Goal: Task Accomplishment & Management: Complete application form

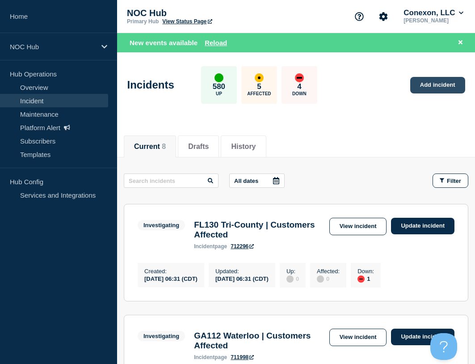
click at [429, 86] on link "Add incident" at bounding box center [437, 85] width 55 height 17
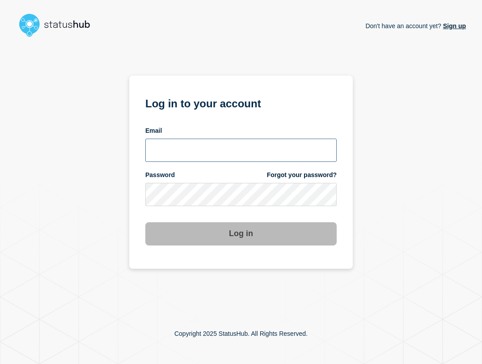
type input "[EMAIL_ADDRESS][PERSON_NAME][DOMAIN_NAME]"
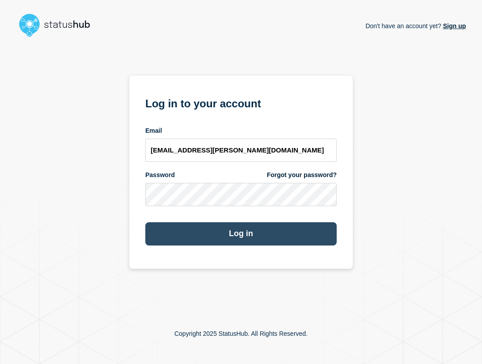
click at [308, 231] on button "Log in" at bounding box center [240, 233] width 191 height 23
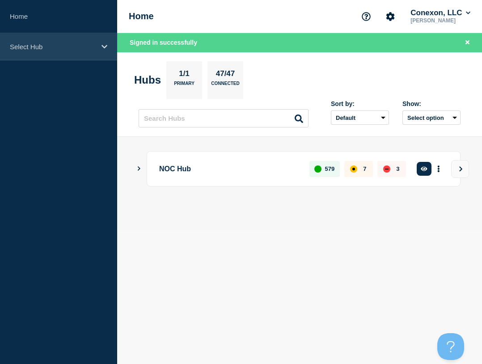
click at [54, 44] on p "Select Hub" at bounding box center [53, 47] width 86 height 8
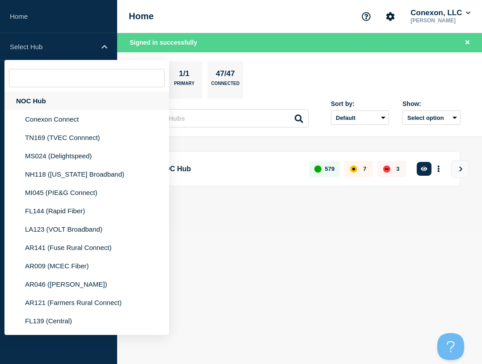
click at [67, 104] on div "NOC Hub" at bounding box center [86, 101] width 164 height 18
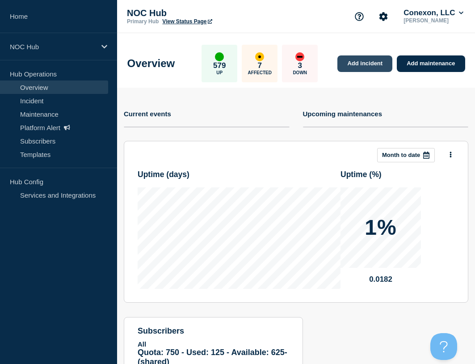
click at [367, 63] on link "Add incident" at bounding box center [364, 63] width 55 height 17
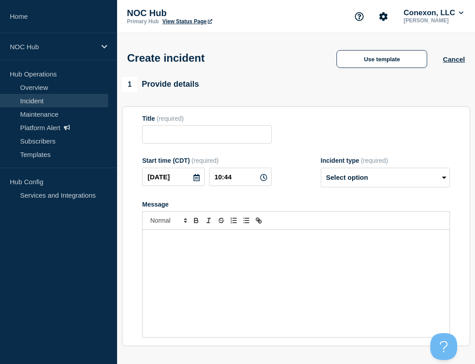
click at [378, 47] on div "Create incident Use template Cancel" at bounding box center [296, 55] width 358 height 44
click at [374, 59] on button "Use template" at bounding box center [381, 59] width 91 height 18
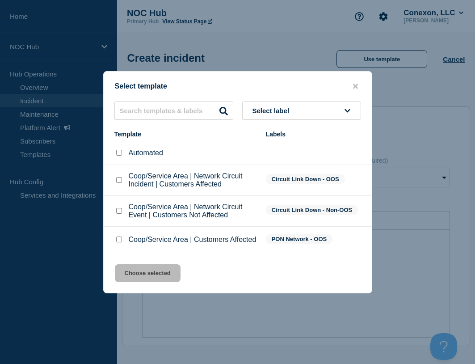
drag, startPoint x: 121, startPoint y: 240, endPoint x: 151, endPoint y: 281, distance: 51.4
click at [120, 241] on input "Coop/Service Area | Customers Affected checkbox" at bounding box center [119, 239] width 6 height 6
checkbox input "true"
click at [154, 282] on button "Choose selected" at bounding box center [148, 273] width 66 height 18
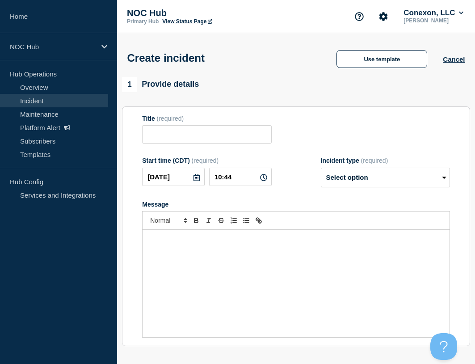
type input "Coop/Service Area | Customers Affected"
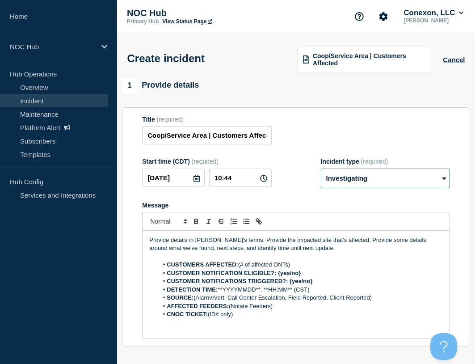
click at [351, 184] on select "Select option Investigating Identified Monitoring" at bounding box center [385, 178] width 129 height 20
select select "identified"
click at [321, 169] on select "Select option Investigating Identified Monitoring" at bounding box center [385, 178] width 129 height 20
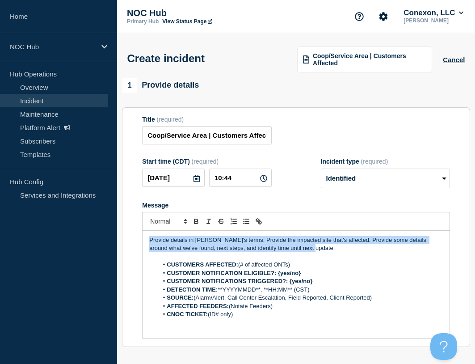
drag, startPoint x: 325, startPoint y: 252, endPoint x: 78, endPoint y: 235, distance: 247.6
click at [77, 238] on div "Home NOC Hub Hub Operations Overview Incident Maintenance Platform Alert Subscr…" at bounding box center [237, 312] width 475 height 625
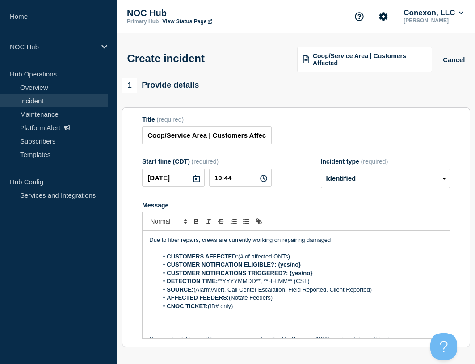
click at [346, 246] on p "Message" at bounding box center [295, 248] width 293 height 8
click at [346, 242] on p "Due to fiber repairs, crews are currently working on repairing damaged" at bounding box center [295, 240] width 293 height 8
drag, startPoint x: 199, startPoint y: 242, endPoint x: 125, endPoint y: 242, distance: 74.2
click at [125, 242] on section "Title (required) Coop/Service Area | Customers Affected Start time (CDT) (requi…" at bounding box center [296, 227] width 348 height 240
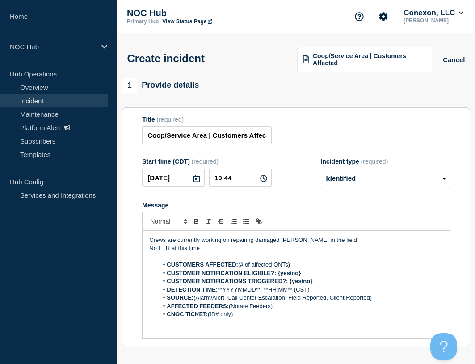
click at [285, 241] on p "Crews are currently working on repairing damaged fober in the field" at bounding box center [295, 240] width 293 height 8
drag, startPoint x: 306, startPoint y: 266, endPoint x: 239, endPoint y: 268, distance: 66.6
click at [239, 268] on li "CUSTOMERS AFFECTED: (# of affected ONTs)" at bounding box center [300, 264] width 285 height 8
drag, startPoint x: 293, startPoint y: 276, endPoint x: 279, endPoint y: 276, distance: 13.8
click at [279, 276] on li "CUSTOMER NOTIFICATION ELIGIBLE?: {yes/no}" at bounding box center [300, 273] width 285 height 8
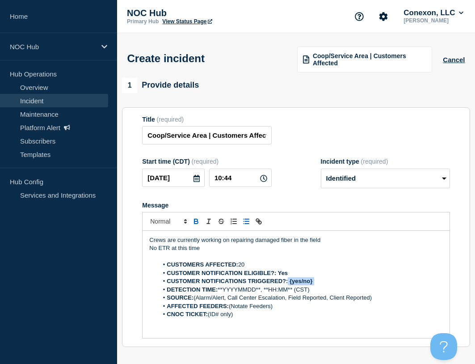
drag, startPoint x: 325, startPoint y: 283, endPoint x: 288, endPoint y: 285, distance: 36.7
click at [288, 285] on li "CUSTOMER NOTIFICATIONS TRIGGERED?: {yes/no}" at bounding box center [300, 281] width 285 height 8
drag, startPoint x: 312, startPoint y: 291, endPoint x: 220, endPoint y: 294, distance: 92.1
click at [220, 293] on li "DETECTION TIME: **YYYYMMDD**, **HH:MM** (CST)" at bounding box center [300, 289] width 285 height 8
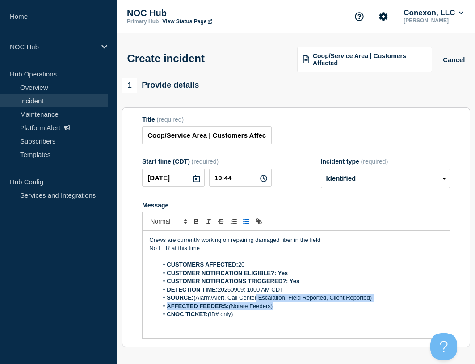
drag, startPoint x: 382, startPoint y: 303, endPoint x: 279, endPoint y: 303, distance: 103.2
click at [255, 302] on ol "CUSTOMERS AFFECTED: 20 CUSTOMER NOTIFICATION ELIGIBLE?: Yes CUSTOMER NOTIFICATI…" at bounding box center [295, 289] width 293 height 58
click at [390, 298] on li "SOURCE: (Alarm/Alert, Call Center Escalation, Field Reported, Client Reported)" at bounding box center [300, 297] width 285 height 8
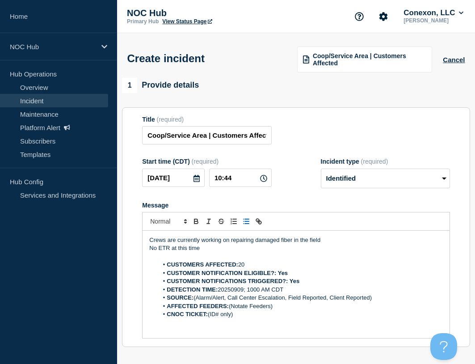
drag, startPoint x: 385, startPoint y: 297, endPoint x: 371, endPoint y: 297, distance: 13.9
click at [371, 297] on li "SOURCE: (Alarm/Alert, Call Center Escalation, Field Reported, Client Reported)" at bounding box center [300, 297] width 285 height 8
drag, startPoint x: 379, startPoint y: 299, endPoint x: 335, endPoint y: 302, distance: 43.9
click at [335, 302] on li "SOURCE: (Alarm/Alert, Call Center Escalation, Field Reported, Client Reported)" at bounding box center [300, 297] width 285 height 8
click at [390, 303] on li "AFFECTED FEEDERS: (Notate Feeders)" at bounding box center [300, 306] width 285 height 8
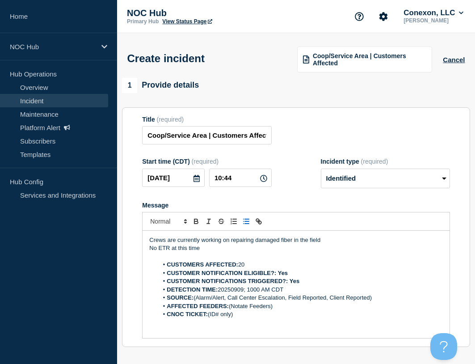
drag, startPoint x: 386, startPoint y: 298, endPoint x: 196, endPoint y: 297, distance: 189.9
click at [196, 297] on li "SOURCE: (Alarm/Alert, Call Center Escalation, Field Reported, Client Reported)" at bounding box center [300, 297] width 285 height 8
drag, startPoint x: 280, startPoint y: 308, endPoint x: 230, endPoint y: 308, distance: 50.5
click at [230, 308] on li "AFFECTED FEEDERS: (Notate Feeders)" at bounding box center [300, 306] width 285 height 8
drag, startPoint x: 239, startPoint y: 318, endPoint x: 210, endPoint y: 318, distance: 29.0
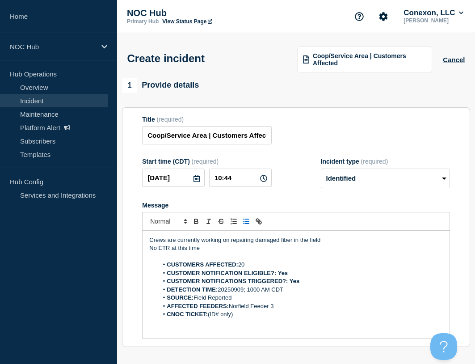
click at [210, 318] on li "CNOC TICKET: (ID# only)" at bounding box center [300, 314] width 285 height 8
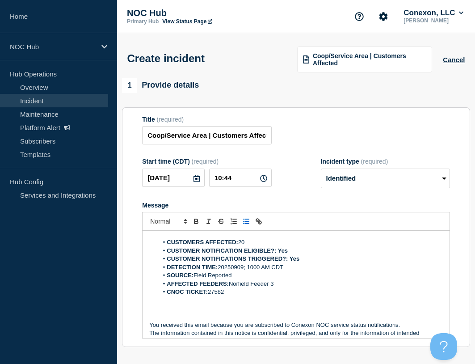
scroll to position [44, 0]
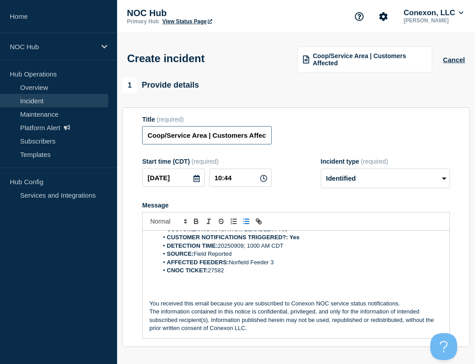
drag, startPoint x: 208, startPoint y: 134, endPoint x: 125, endPoint y: 136, distance: 83.1
click at [125, 136] on section "Title (required) Coop/Service Area | Customers Affected Start time (CDT) (requi…" at bounding box center [296, 227] width 348 height 240
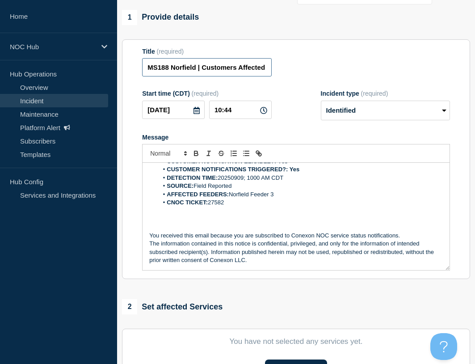
scroll to position [262, 0]
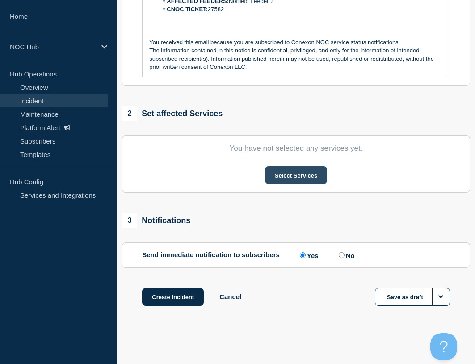
type input "MS188 Norfield | Customers Affected"
click at [298, 168] on button "Select Services" at bounding box center [296, 175] width 62 height 18
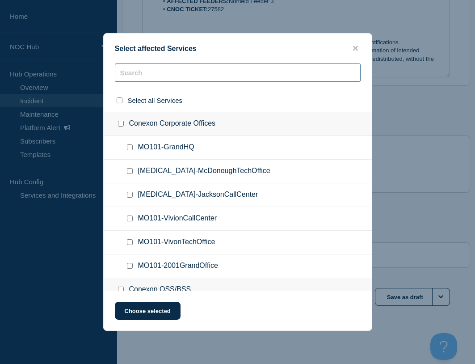
click at [179, 81] on input "text" at bounding box center [238, 72] width 246 height 18
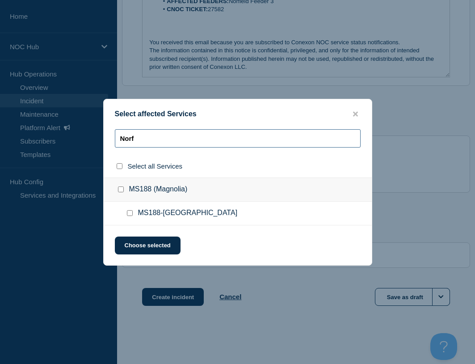
type input "Norf"
click at [132, 216] on input "MS188-NORFIELD checkbox" at bounding box center [130, 213] width 6 height 6
checkbox input "true"
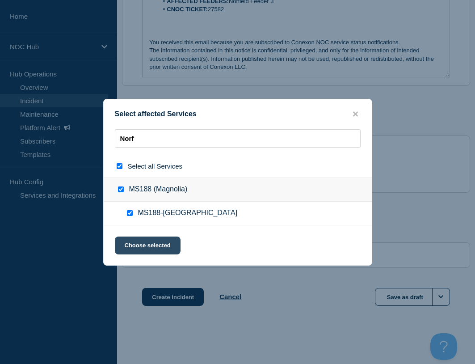
click at [162, 244] on button "Choose selected" at bounding box center [148, 245] width 66 height 18
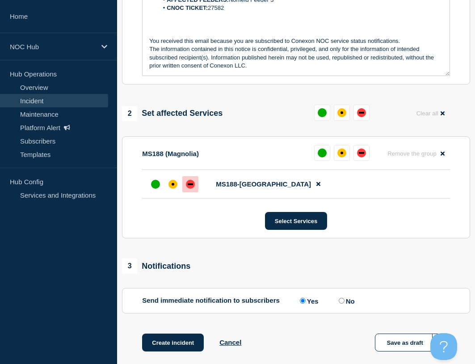
click at [196, 186] on div at bounding box center [190, 184] width 16 height 16
drag, startPoint x: 195, startPoint y: 347, endPoint x: 293, endPoint y: 305, distance: 106.3
click at [195, 347] on button "Create incident" at bounding box center [173, 342] width 62 height 18
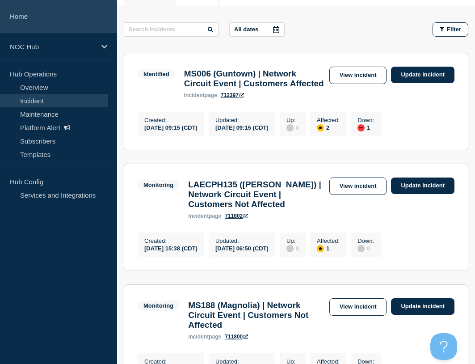
scroll to position [134, 0]
